Goal: Task Accomplishment & Management: Manage account settings

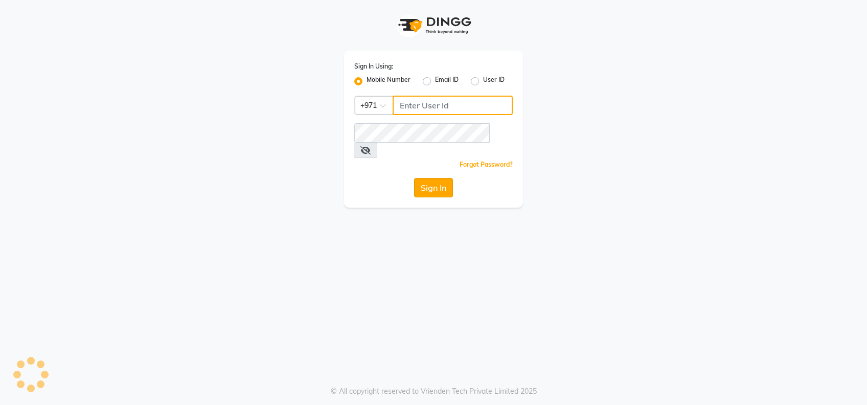
type input "522177351"
click at [432, 178] on button "Sign In" at bounding box center [433, 187] width 39 height 19
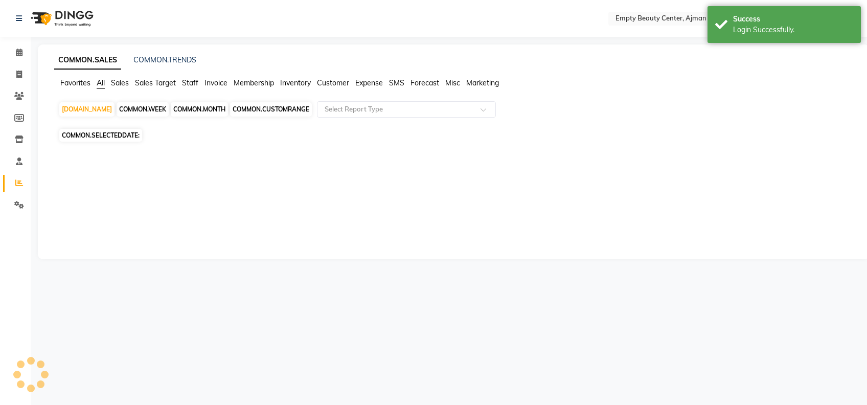
select select "en"
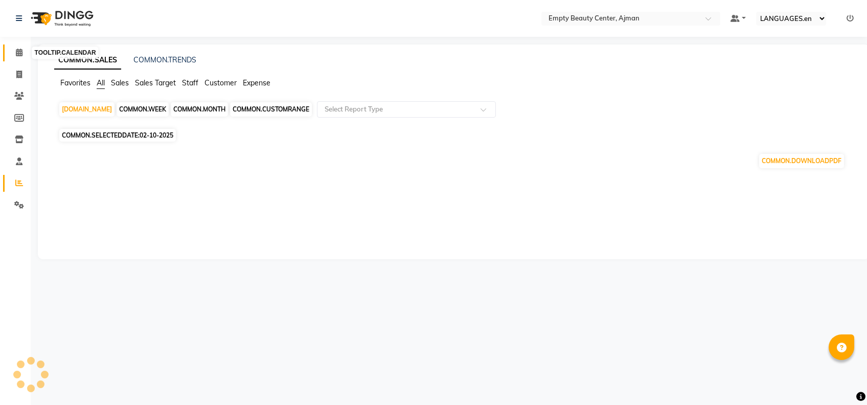
click at [18, 55] on icon at bounding box center [19, 53] width 7 height 8
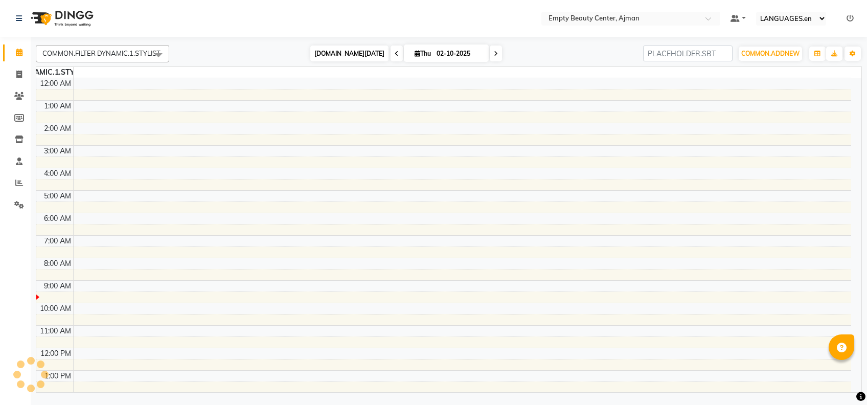
click at [370, 51] on span "COMMON.TODAY" at bounding box center [349, 54] width 78 height 16
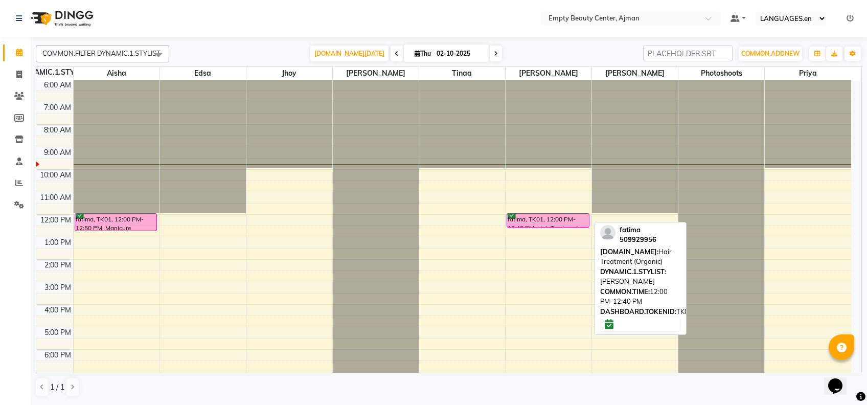
scroll to position [0, 0]
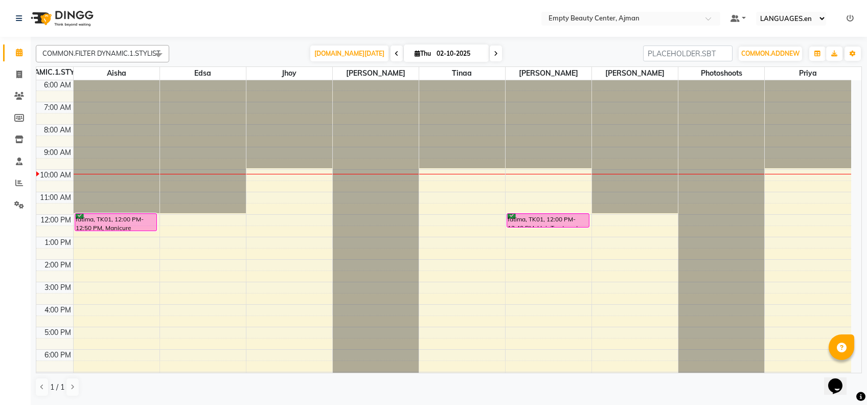
click at [571, 200] on div "12:00 AM 1:00 AM 2:00 AM 3:00 AM 4:00 AM 5:00 AM 6:00 AM 7:00 AM 8:00 AM 9:00 A…" at bounding box center [443, 214] width 815 height 539
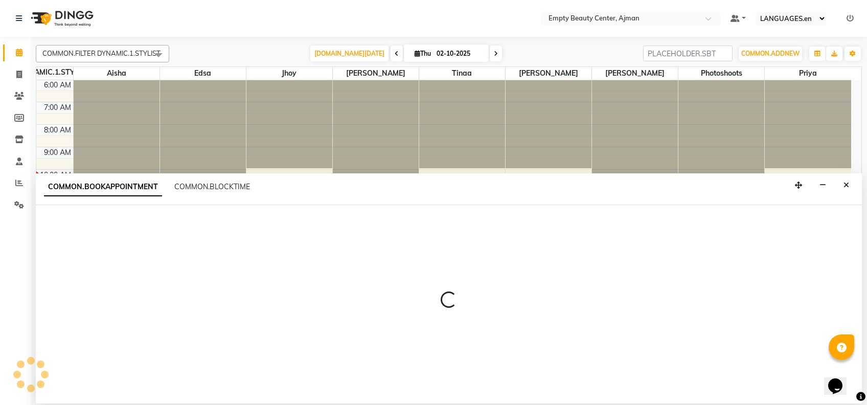
select select "59636"
select select "660"
select select "tentative"
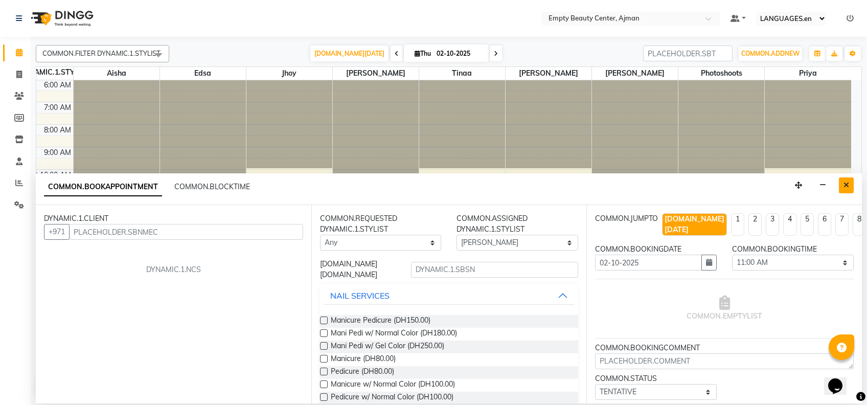
click at [852, 188] on button "Close" at bounding box center [846, 185] width 15 height 16
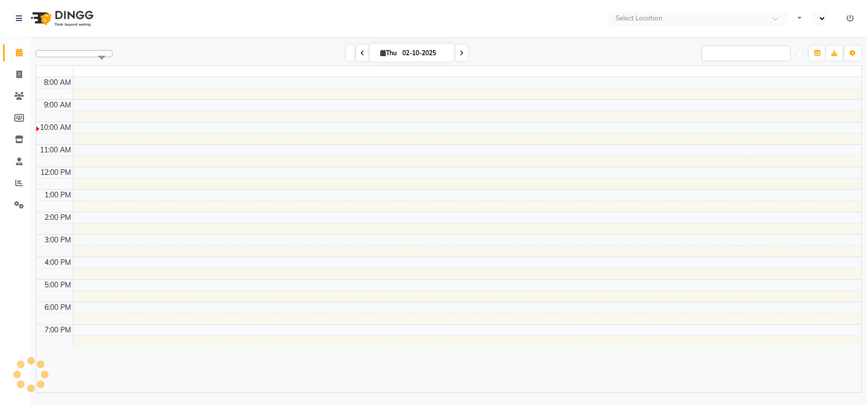
select select "en"
